Goal: Information Seeking & Learning: Learn about a topic

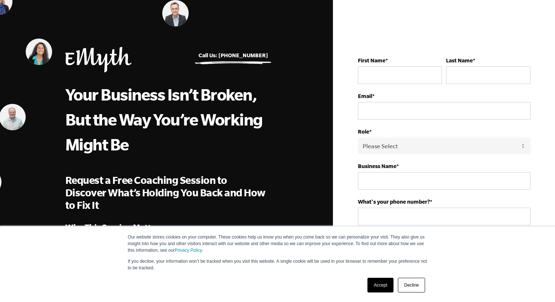
click at [96, 57] on img at bounding box center [98, 59] width 66 height 25
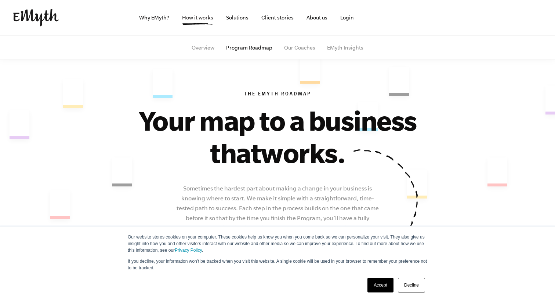
click at [194, 19] on link "How it works" at bounding box center [197, 17] width 43 height 35
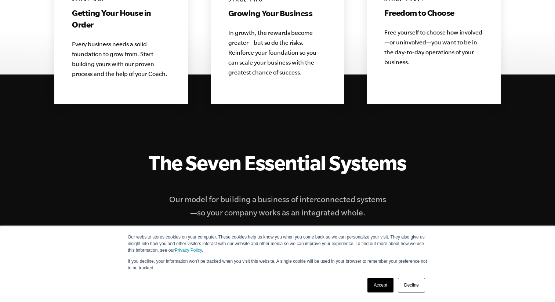
scroll to position [836, 0]
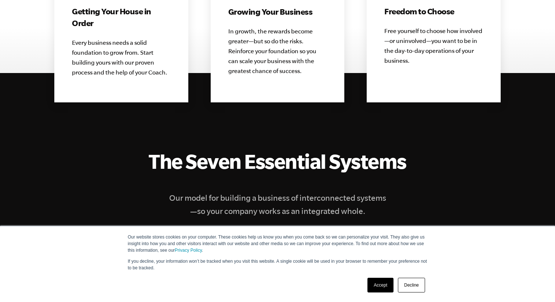
click at [384, 286] on link "Accept" at bounding box center [381, 285] width 26 height 15
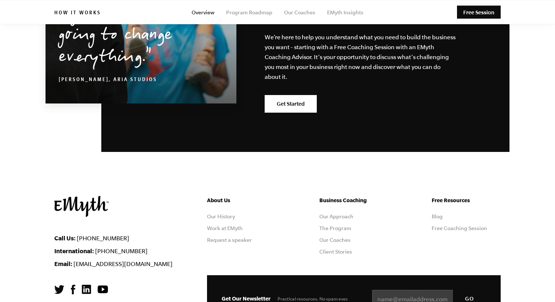
scroll to position [3605, 0]
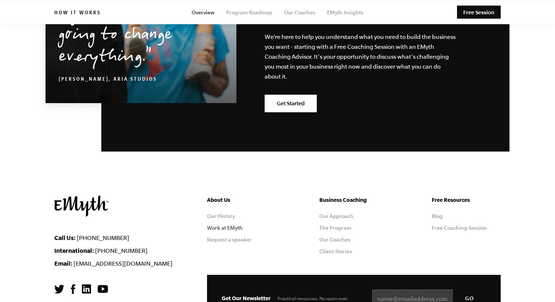
click at [226, 225] on link "Work at EMyth" at bounding box center [225, 228] width 36 height 6
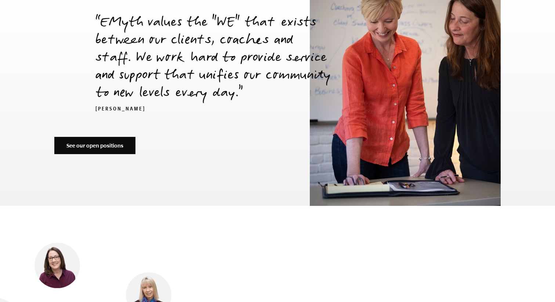
scroll to position [2561, 0]
click at [110, 137] on link "See our open positions" at bounding box center [94, 146] width 81 height 18
